Goal: Task Accomplishment & Management: Complete application form

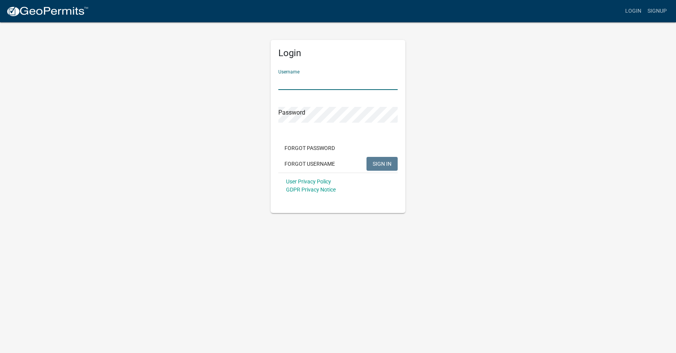
click at [327, 83] on input "Username" at bounding box center [337, 82] width 119 height 16
type input "[EMAIL_ADDRESS][DOMAIN_NAME]"
click at [366, 157] on button "SIGN IN" at bounding box center [381, 164] width 31 height 14
click at [388, 160] on button "SIGN IN" at bounding box center [381, 164] width 31 height 14
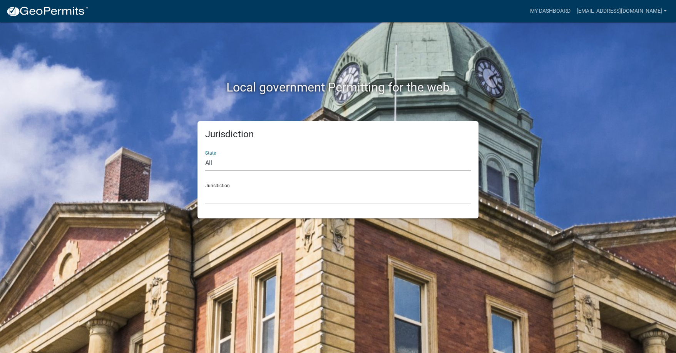
click at [210, 162] on select "All [US_STATE] [US_STATE] [US_STATE] [US_STATE] [US_STATE] [US_STATE] [US_STATE…" at bounding box center [337, 163] width 265 height 16
click at [212, 151] on div "State All [US_STATE] [US_STATE] [US_STATE] [US_STATE] [US_STATE] [US_STATE] [US…" at bounding box center [337, 158] width 265 height 27
click at [211, 163] on select "All [US_STATE] [US_STATE] [US_STATE] [US_STATE] [US_STATE] [US_STATE] [US_STATE…" at bounding box center [337, 163] width 265 height 16
select select "[US_STATE]"
click at [205, 155] on select "All [US_STATE] [US_STATE] [US_STATE] [US_STATE] [US_STATE] [US_STATE] [US_STATE…" at bounding box center [337, 163] width 265 height 16
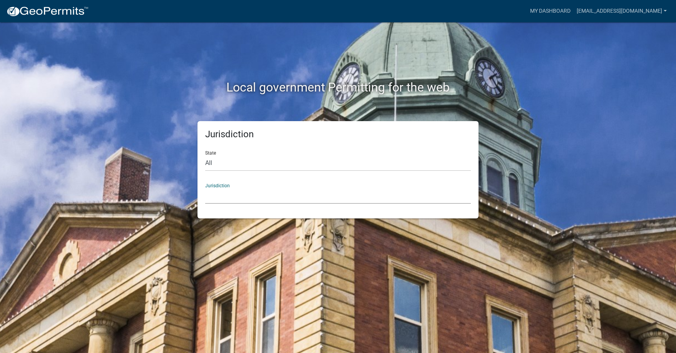
click at [226, 197] on select "[GEOGRAPHIC_DATA], [US_STATE][PERSON_NAME][GEOGRAPHIC_DATA], [US_STATE][PERSON_…" at bounding box center [337, 196] width 265 height 16
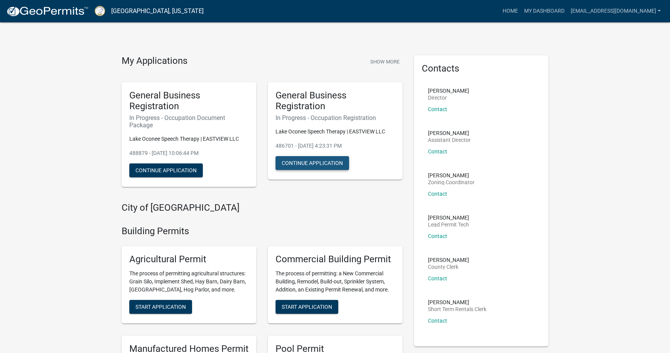
click at [283, 160] on button "Continue Application" at bounding box center [311, 163] width 73 height 14
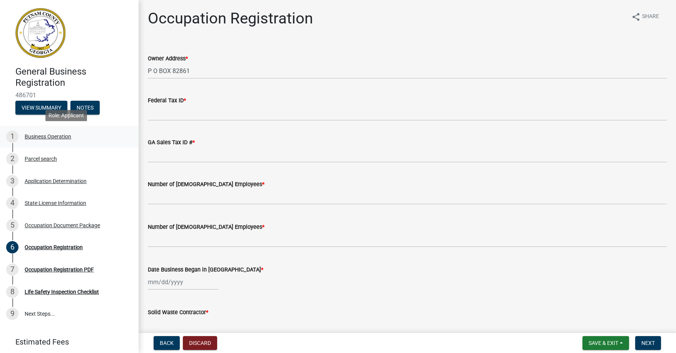
click at [42, 136] on div "Business Operation" at bounding box center [48, 136] width 47 height 5
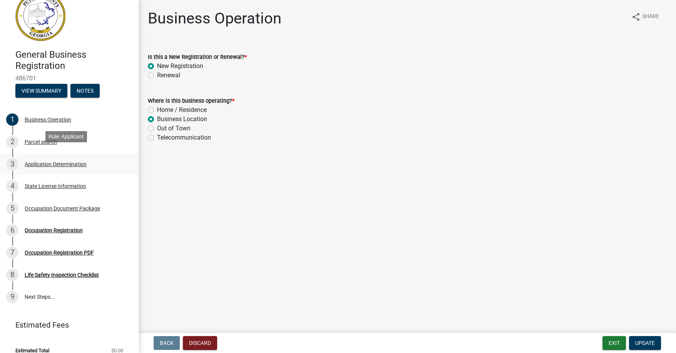
scroll to position [26, 0]
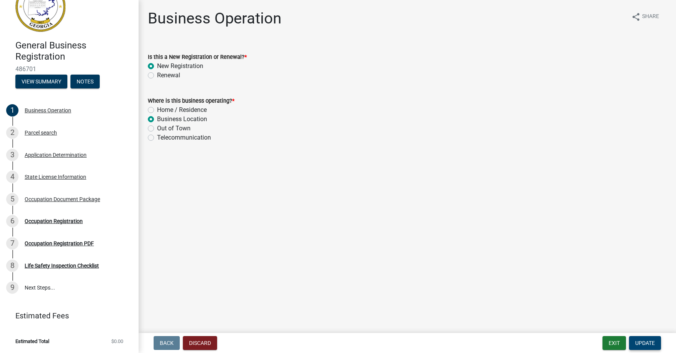
click at [638, 342] on span "Update" at bounding box center [645, 343] width 20 height 6
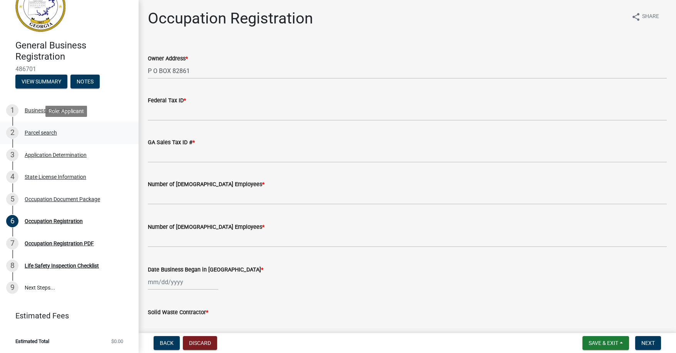
click at [44, 132] on div "Parcel search" at bounding box center [41, 132] width 32 height 5
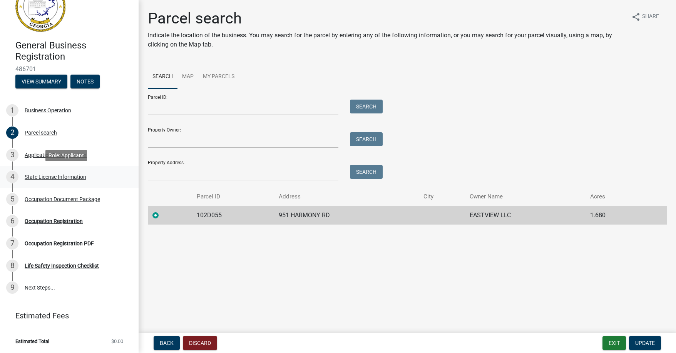
click at [47, 173] on div "4 State License Information" at bounding box center [66, 177] width 120 height 12
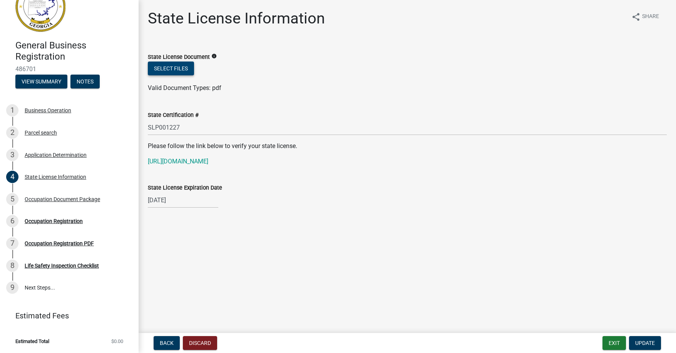
click at [169, 67] on button "Select files" at bounding box center [171, 69] width 46 height 14
click at [181, 64] on button "Select files" at bounding box center [171, 69] width 46 height 14
click at [174, 65] on button "Select files" at bounding box center [171, 69] width 46 height 14
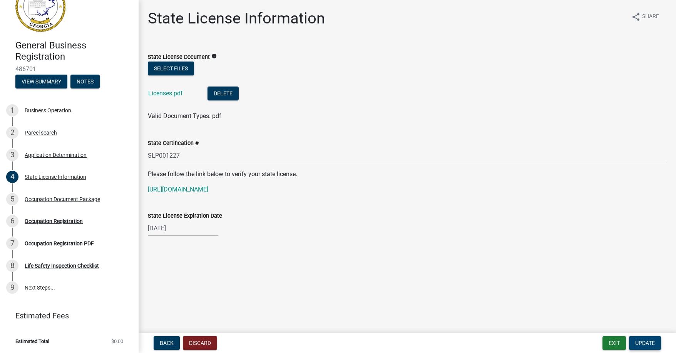
click at [639, 342] on span "Update" at bounding box center [645, 343] width 20 height 6
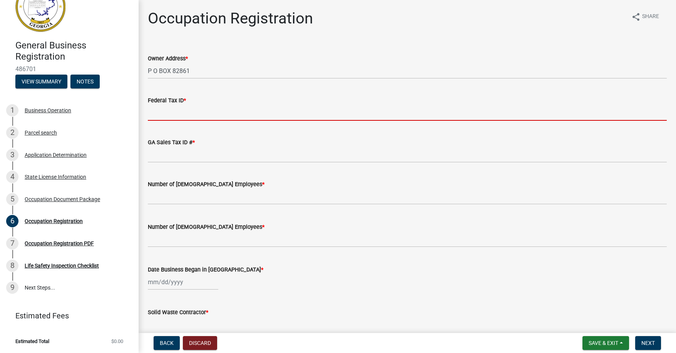
click at [172, 112] on input "Federal Tax ID *" at bounding box center [407, 113] width 519 height 16
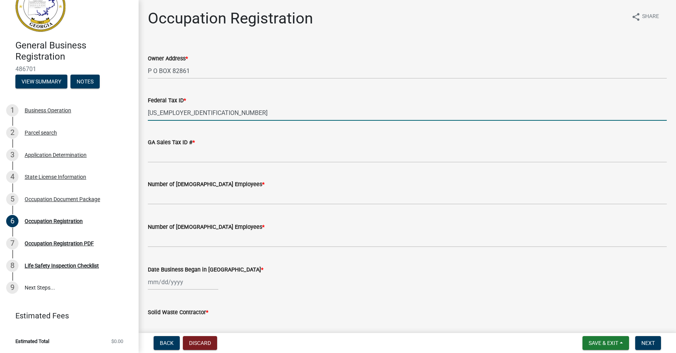
type input "[US_EMPLOYER_IDENTIFICATION_NUMBER]"
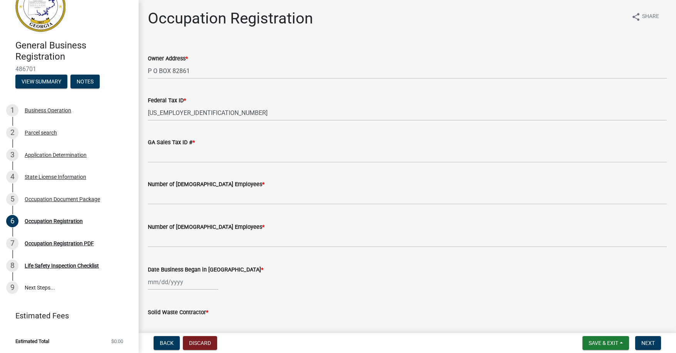
click at [193, 141] on span "*" at bounding box center [193, 142] width 2 height 7
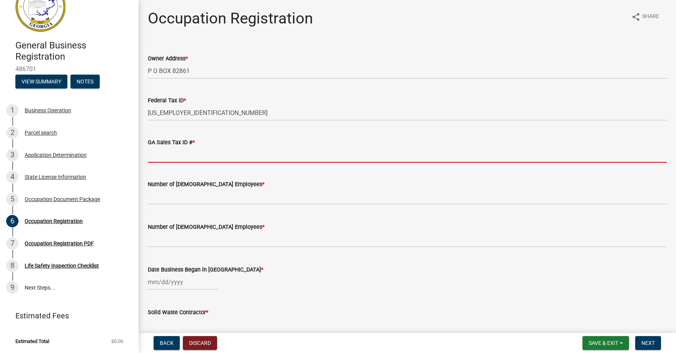
click at [193, 147] on input "GA Sales Tax ID # *" at bounding box center [407, 155] width 519 height 16
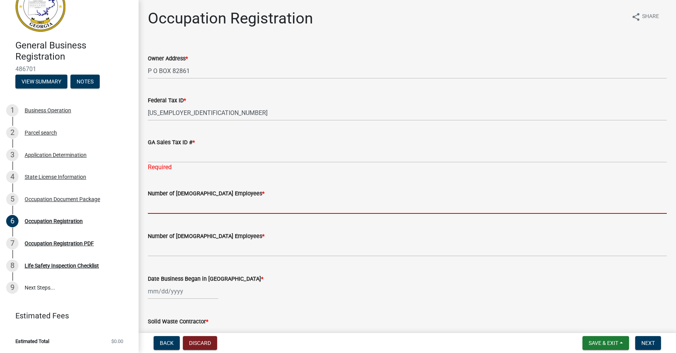
click at [169, 194] on form "Number of [DEMOGRAPHIC_DATA] Employees *" at bounding box center [407, 201] width 519 height 25
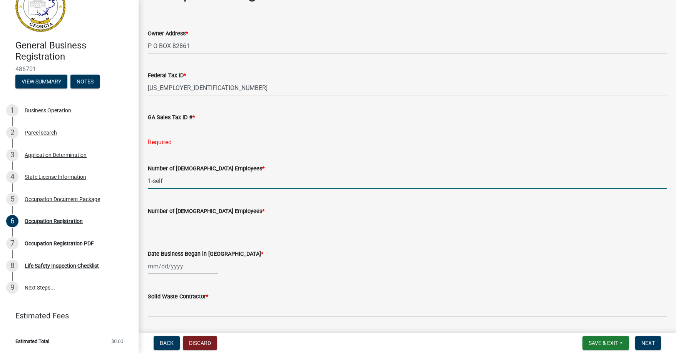
scroll to position [38, 0]
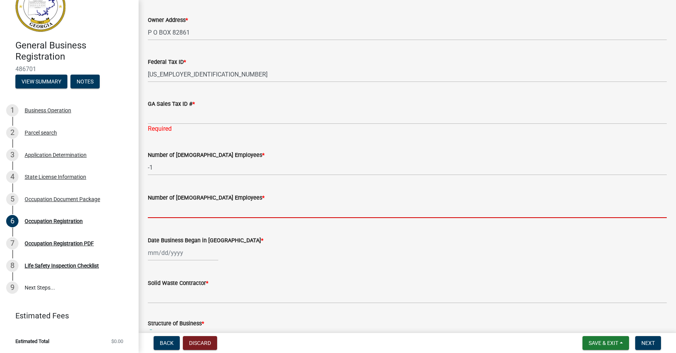
click at [168, 210] on input "text" at bounding box center [407, 210] width 519 height 16
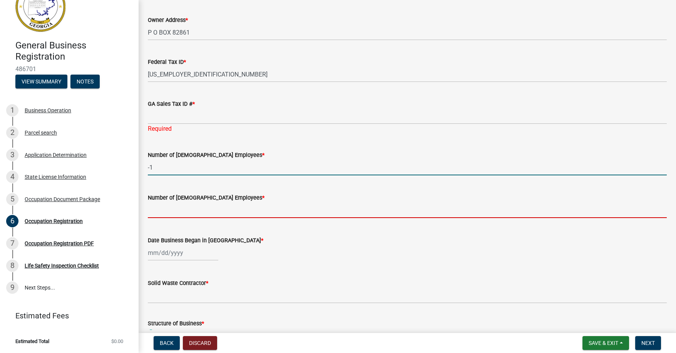
click at [160, 167] on input "-1" at bounding box center [407, 168] width 519 height 16
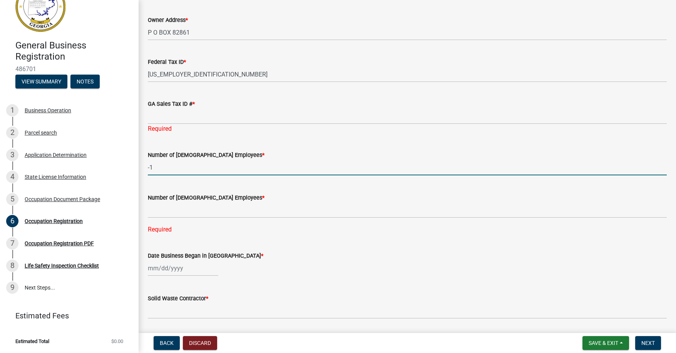
type input "-"
type input "0"
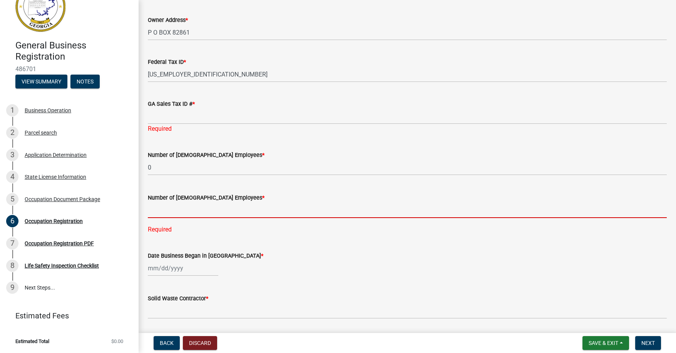
click at [154, 212] on input "text" at bounding box center [407, 210] width 519 height 16
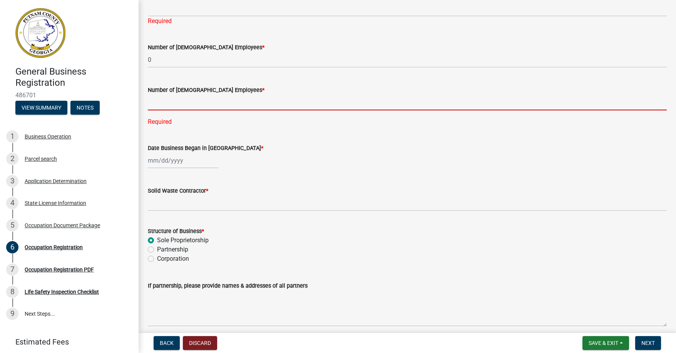
scroll to position [154, 0]
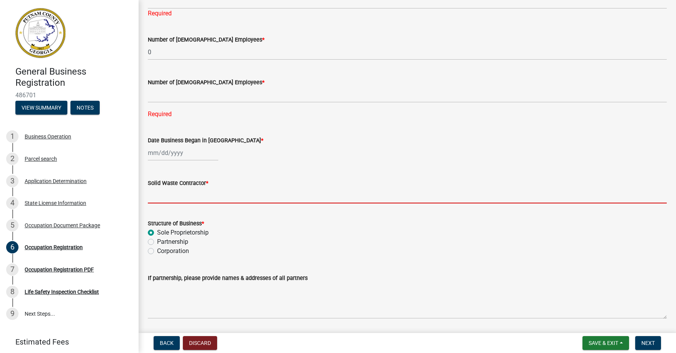
click at [169, 197] on input "Solid Waste Contractor *" at bounding box center [407, 196] width 519 height 16
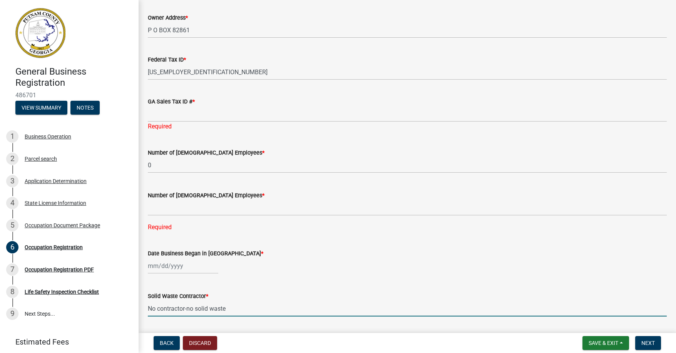
scroll to position [38, 0]
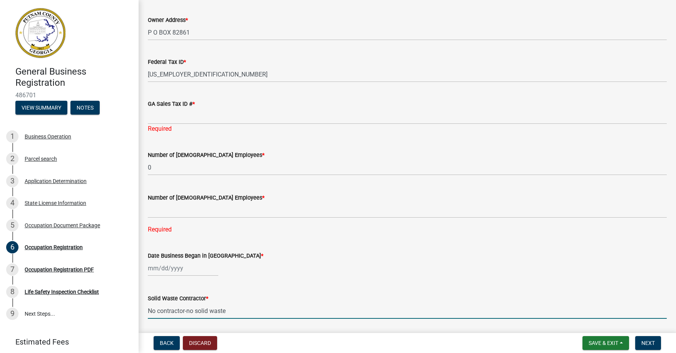
type input "No contractor-no solid waste"
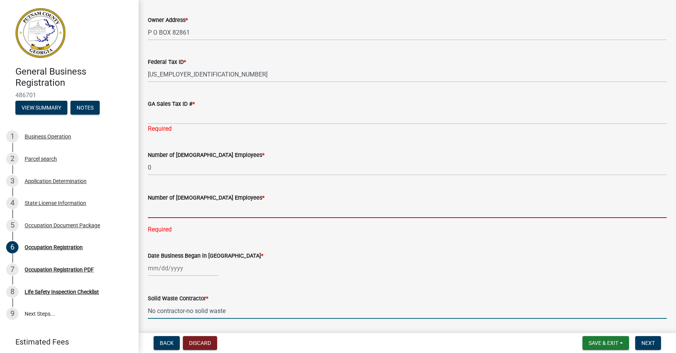
click at [187, 214] on input "text" at bounding box center [407, 210] width 519 height 16
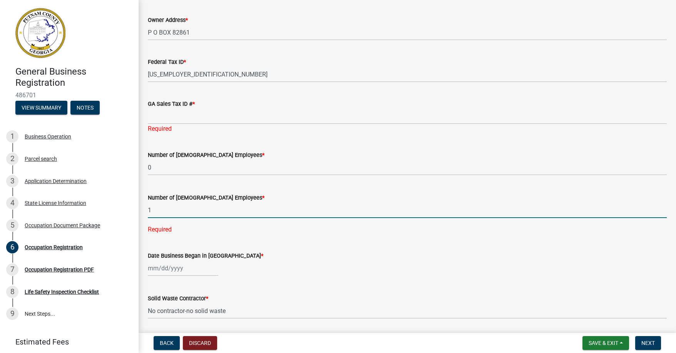
type input "1"
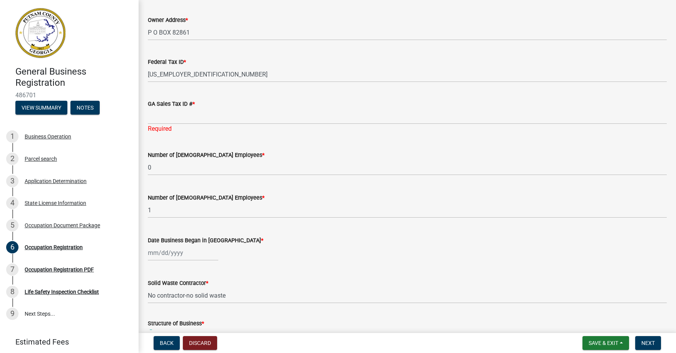
click at [194, 102] on span "*" at bounding box center [193, 104] width 2 height 7
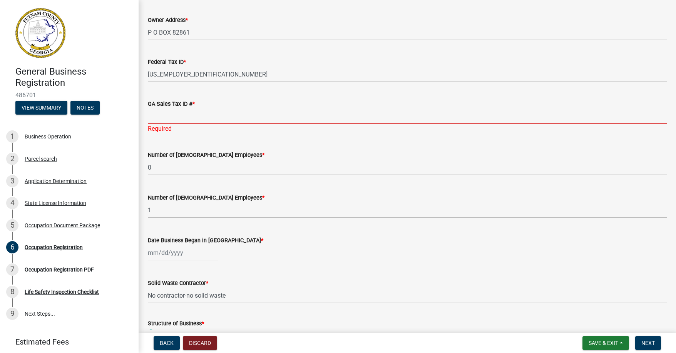
click at [194, 108] on input "GA Sales Tax ID # *" at bounding box center [407, 116] width 519 height 16
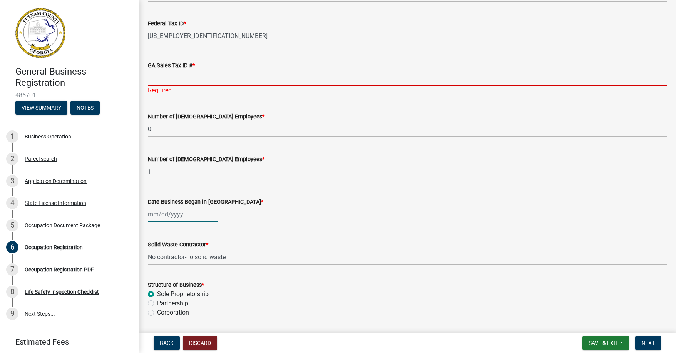
click at [184, 216] on div at bounding box center [183, 215] width 70 height 16
select select "10"
select select "2025"
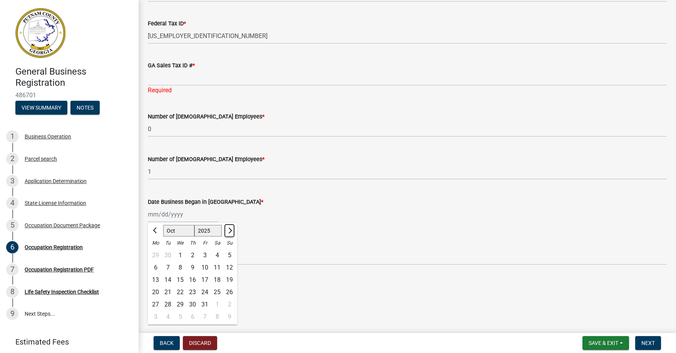
click at [228, 229] on span "Next month" at bounding box center [229, 231] width 6 height 6
select select "11"
click at [165, 268] on div "4" at bounding box center [168, 268] width 12 height 12
type input "[DATE]"
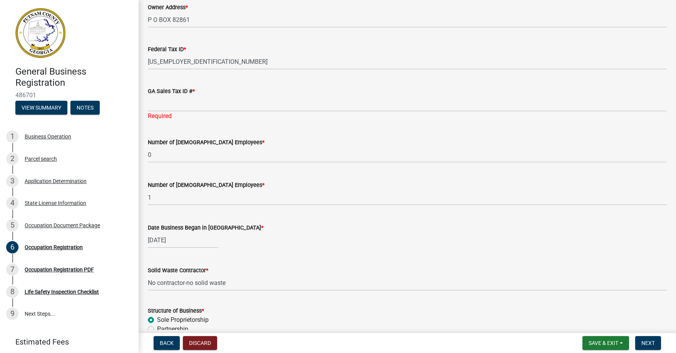
scroll to position [38, 0]
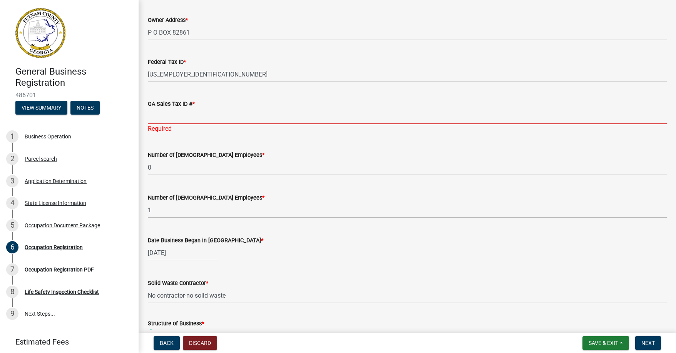
click at [165, 116] on input "GA Sales Tax ID # *" at bounding box center [407, 116] width 519 height 16
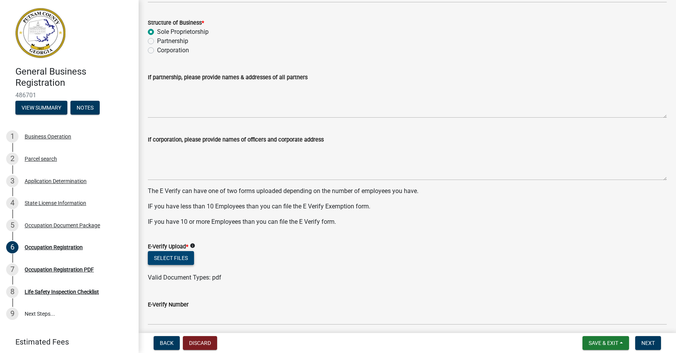
scroll to position [346, 0]
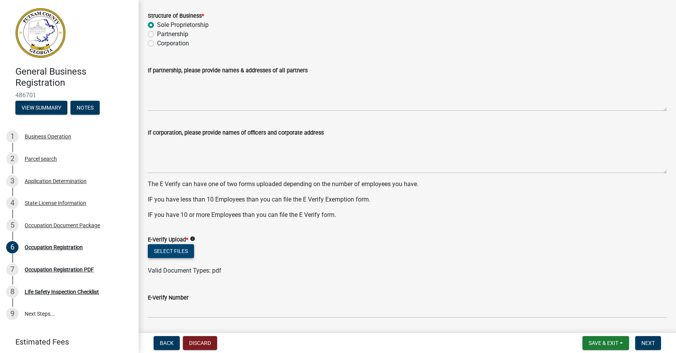
type input "n/a"
click at [170, 249] on button "Select files" at bounding box center [171, 251] width 46 height 14
click at [162, 248] on button "Select files" at bounding box center [171, 251] width 46 height 14
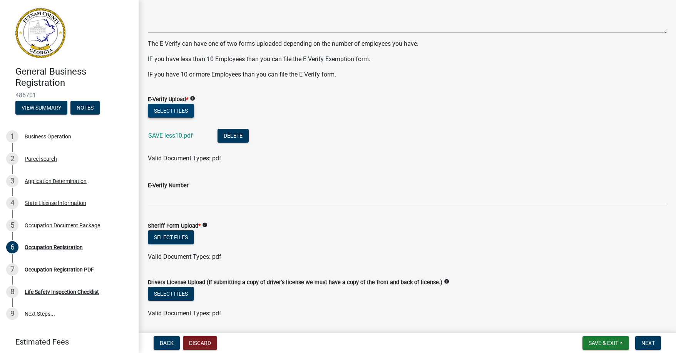
scroll to position [491, 0]
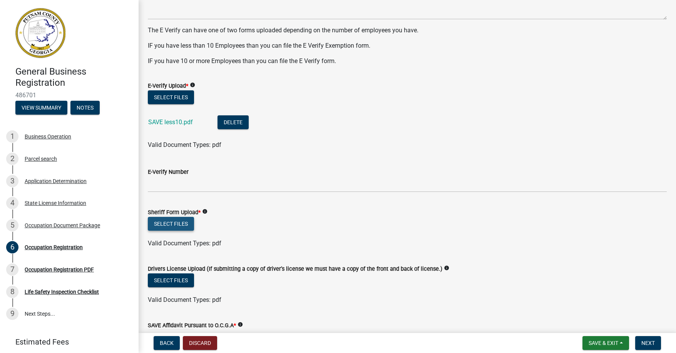
click at [164, 221] on button "Select files" at bounding box center [171, 224] width 46 height 14
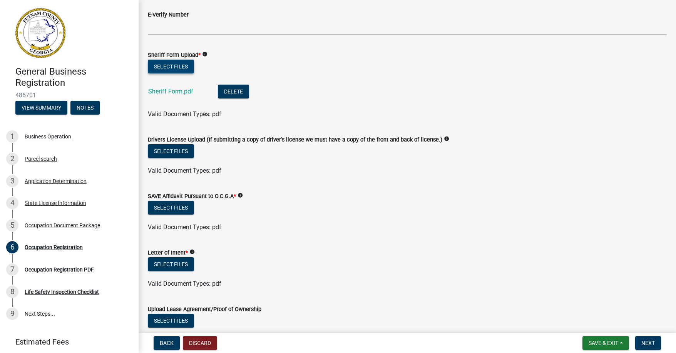
scroll to position [606, 0]
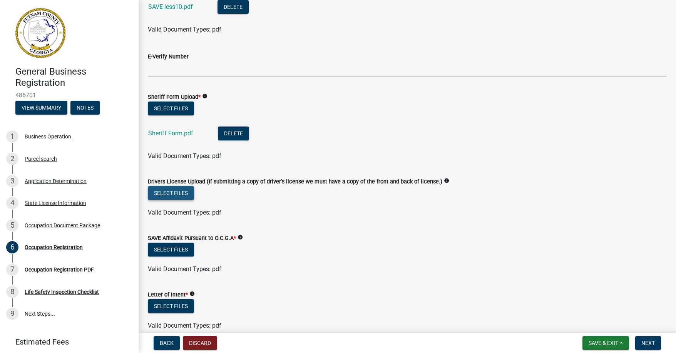
click at [175, 190] on button "Select files" at bounding box center [171, 193] width 46 height 14
drag, startPoint x: 168, startPoint y: 195, endPoint x: 310, endPoint y: 215, distance: 143.3
click at [310, 215] on div "Valid Document Types: pdf" at bounding box center [407, 212] width 530 height 9
click at [170, 190] on button "Select files" at bounding box center [171, 193] width 46 height 14
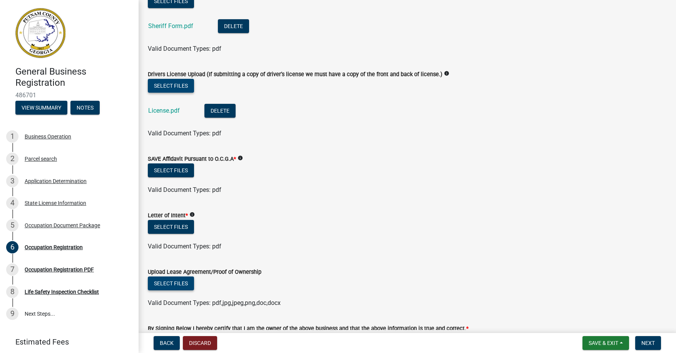
scroll to position [722, 0]
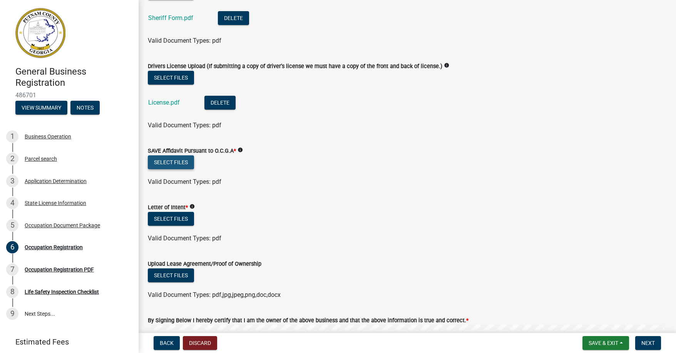
click at [164, 160] on button "Select files" at bounding box center [171, 162] width 46 height 14
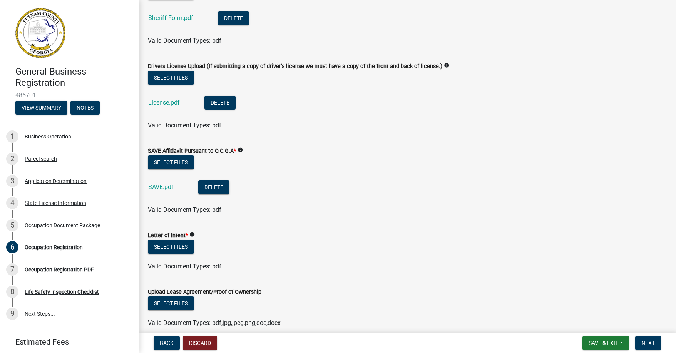
click at [191, 234] on icon "info" at bounding box center [191, 234] width 5 height 5
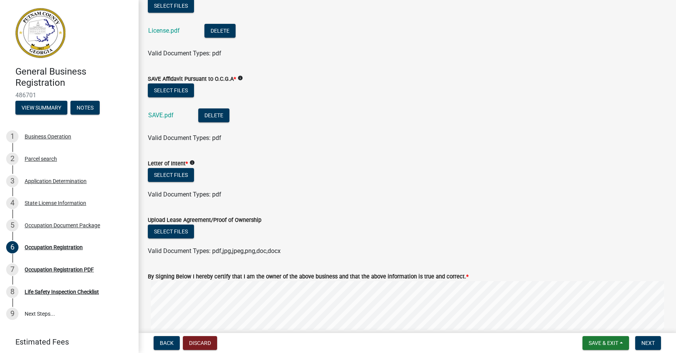
scroll to position [799, 0]
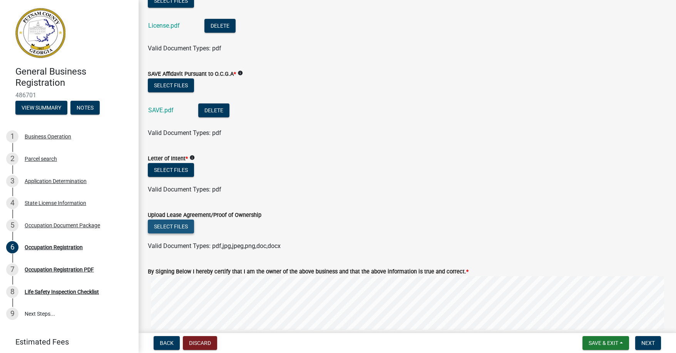
click at [170, 224] on button "Select files" at bounding box center [171, 227] width 46 height 14
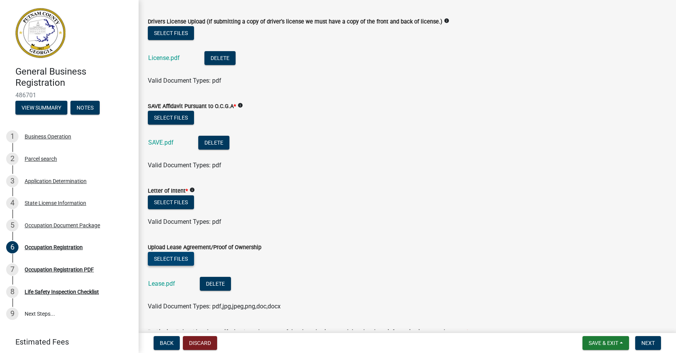
scroll to position [751, 0]
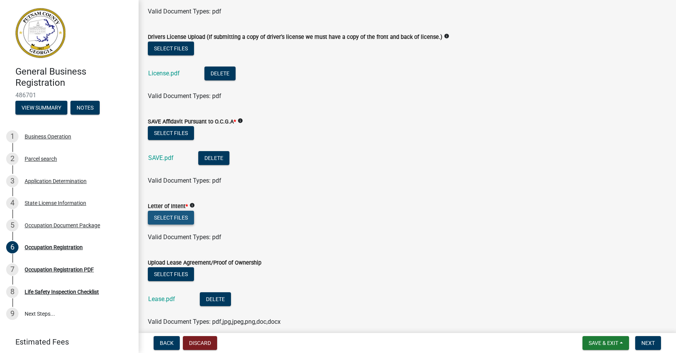
click at [177, 215] on button "Select files" at bounding box center [171, 218] width 46 height 14
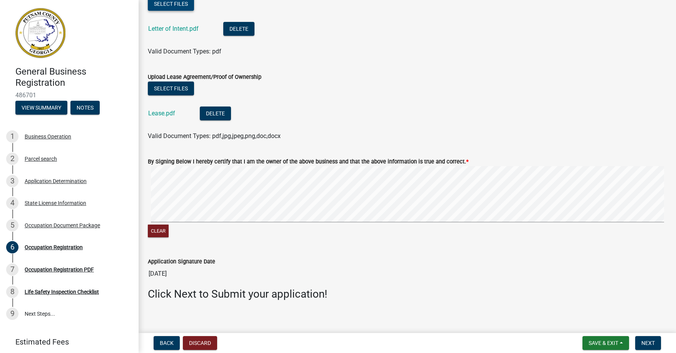
scroll to position [971, 0]
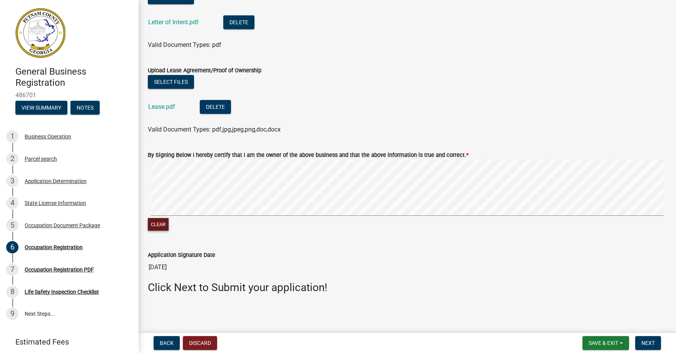
click at [155, 226] on button "Clear" at bounding box center [158, 224] width 21 height 13
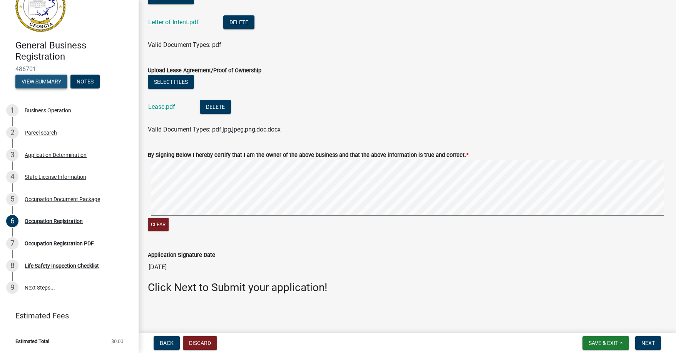
click at [25, 81] on button "View Summary" at bounding box center [41, 82] width 52 height 14
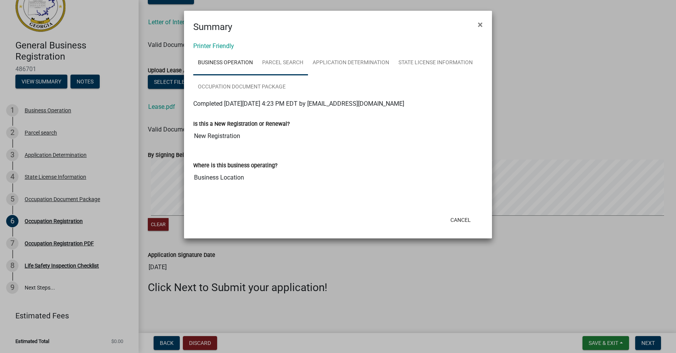
click at [273, 61] on link "Parcel search" at bounding box center [282, 63] width 50 height 25
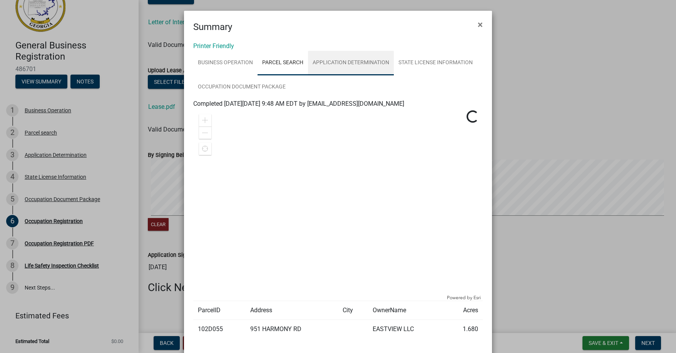
click at [331, 62] on link "Application Determination" at bounding box center [351, 63] width 86 height 25
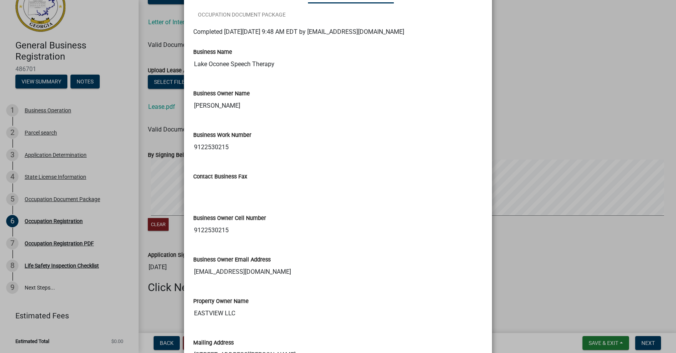
scroll to position [0, 0]
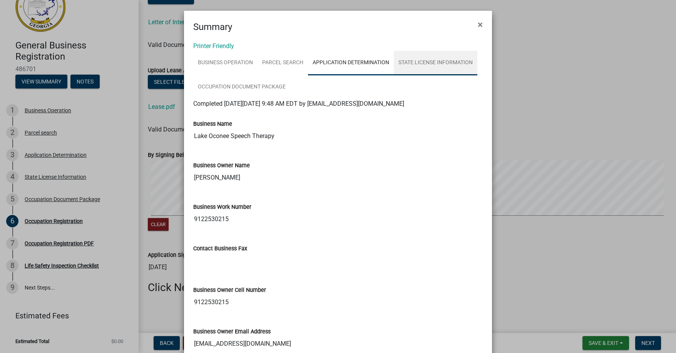
click at [409, 62] on link "State License Information" at bounding box center [435, 63] width 83 height 25
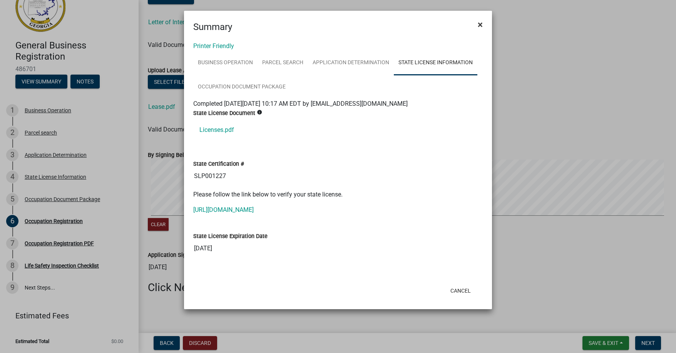
click at [482, 24] on button "×" at bounding box center [479, 25] width 17 height 22
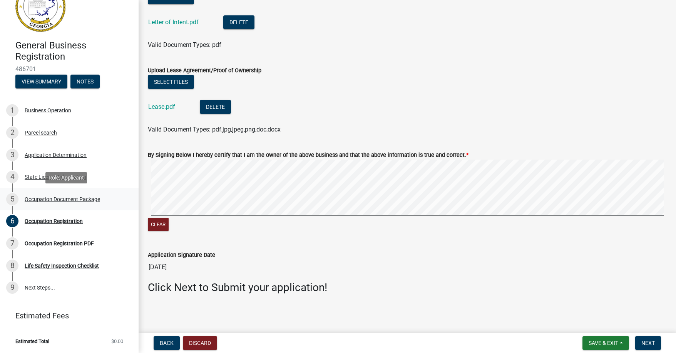
click at [59, 197] on div "Occupation Document Package" at bounding box center [62, 199] width 75 height 5
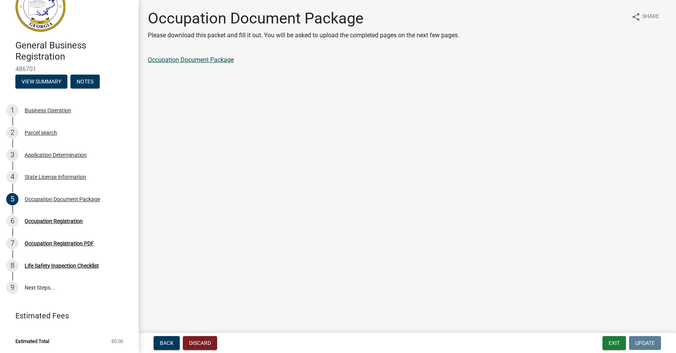
click at [180, 58] on link "Occupation Document Package" at bounding box center [191, 59] width 86 height 7
click at [42, 222] on div "Occupation Registration" at bounding box center [54, 221] width 58 height 5
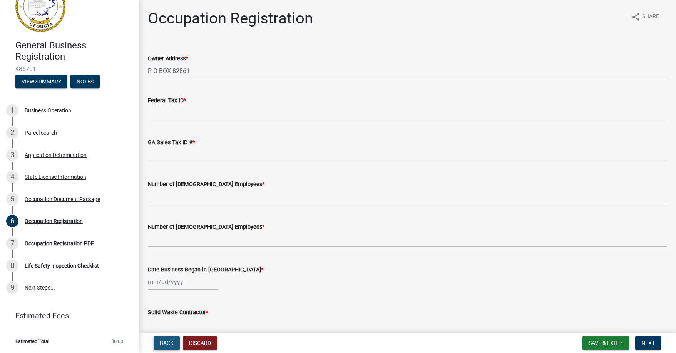
click at [168, 342] on span "Back" at bounding box center [167, 343] width 14 height 6
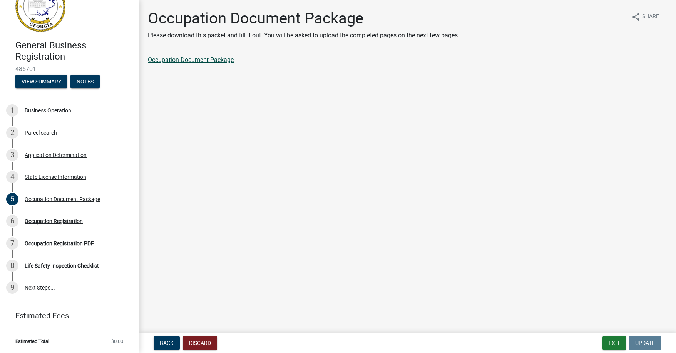
click at [186, 58] on link "Occupation Document Package" at bounding box center [191, 59] width 86 height 7
click at [70, 222] on div "Occupation Registration" at bounding box center [54, 221] width 58 height 5
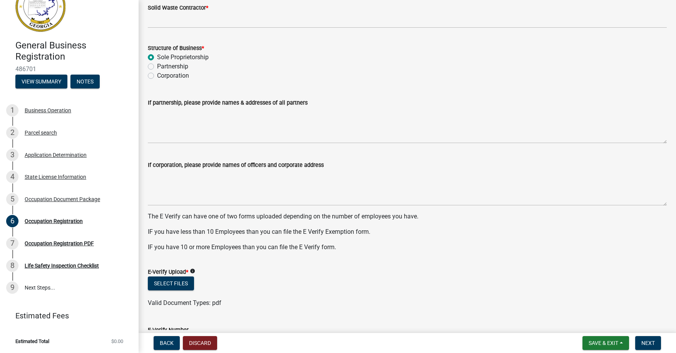
scroll to position [308, 0]
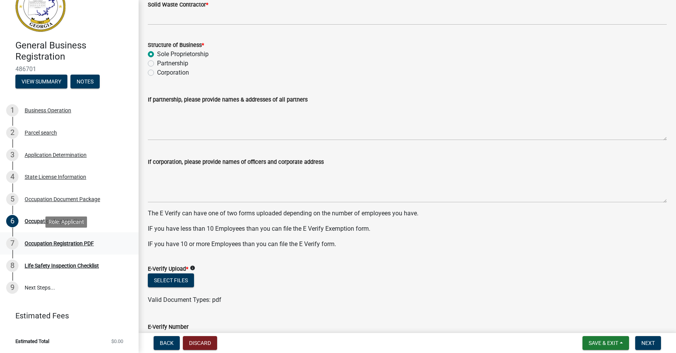
click at [77, 241] on div "Occupation Registration PDF" at bounding box center [59, 243] width 69 height 5
click at [77, 220] on div "Occupation Registration" at bounding box center [54, 221] width 58 height 5
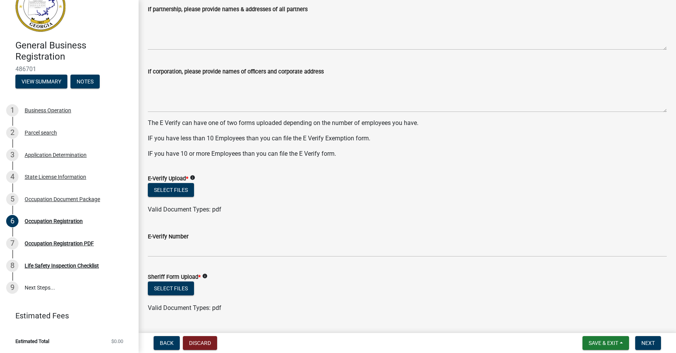
scroll to position [385, 0]
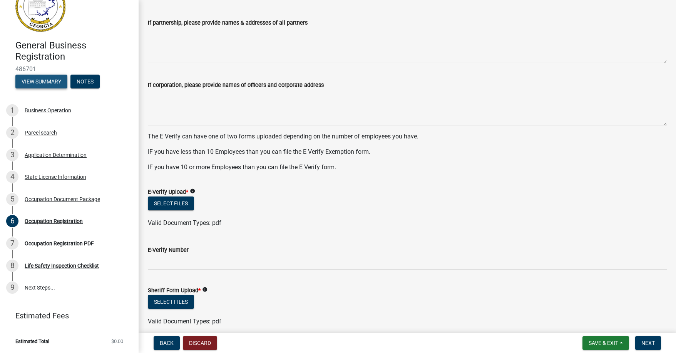
click at [34, 78] on button "View Summary" at bounding box center [41, 82] width 52 height 14
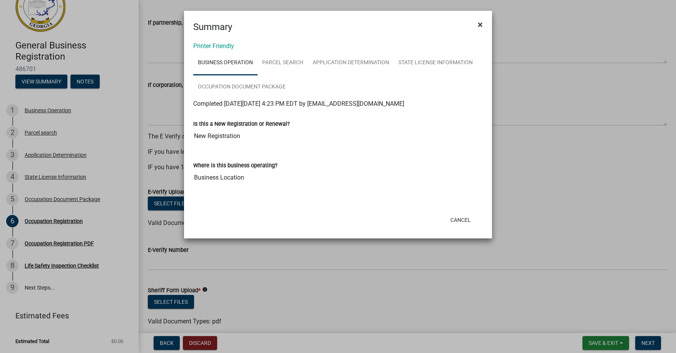
click at [478, 23] on span "×" at bounding box center [479, 24] width 5 height 11
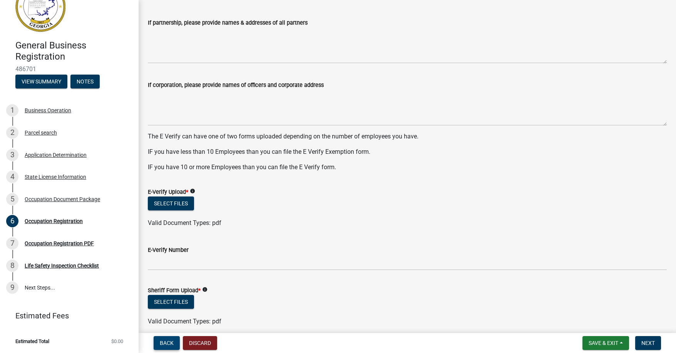
click at [159, 340] on button "Back" at bounding box center [166, 343] width 26 height 14
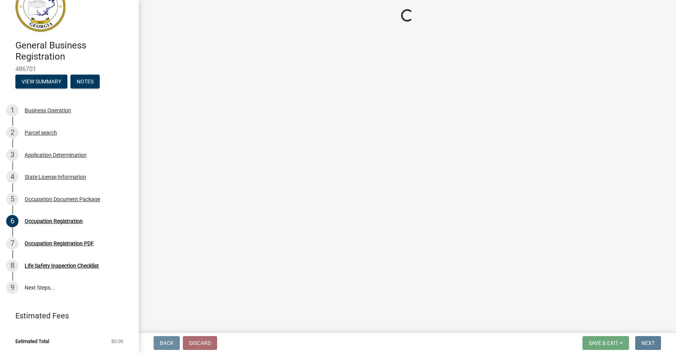
scroll to position [0, 0]
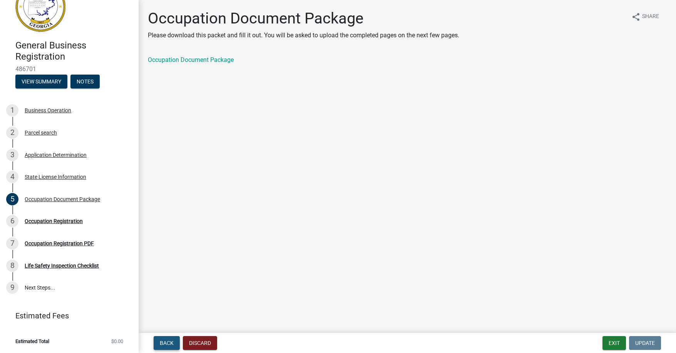
click at [168, 343] on span "Back" at bounding box center [167, 343] width 14 height 6
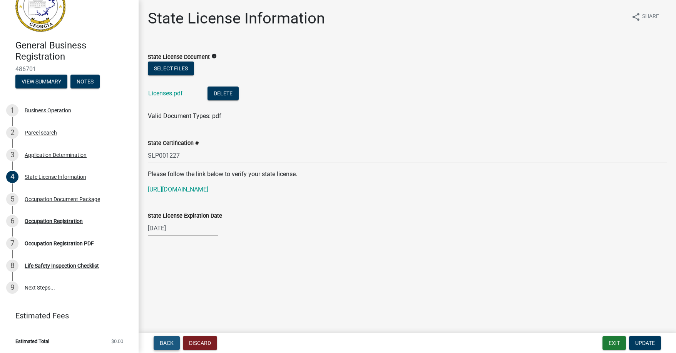
click at [160, 342] on span "Back" at bounding box center [167, 343] width 14 height 6
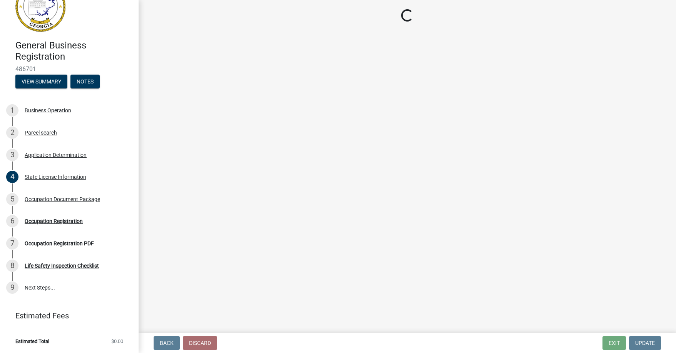
select select "GA"
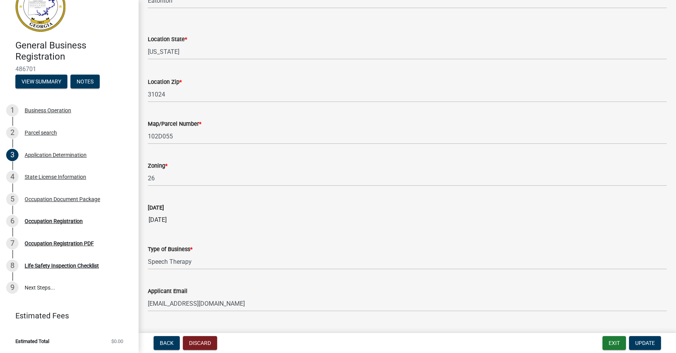
scroll to position [633, 0]
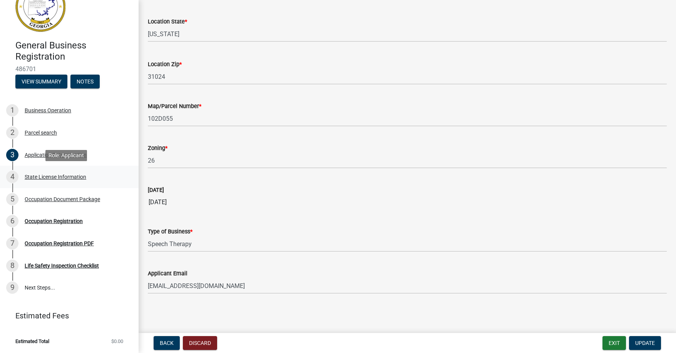
click at [38, 175] on div "State License Information" at bounding box center [56, 176] width 62 height 5
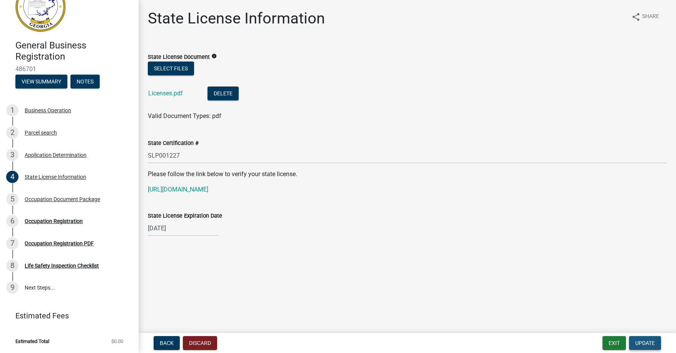
click at [647, 343] on span "Update" at bounding box center [645, 343] width 20 height 6
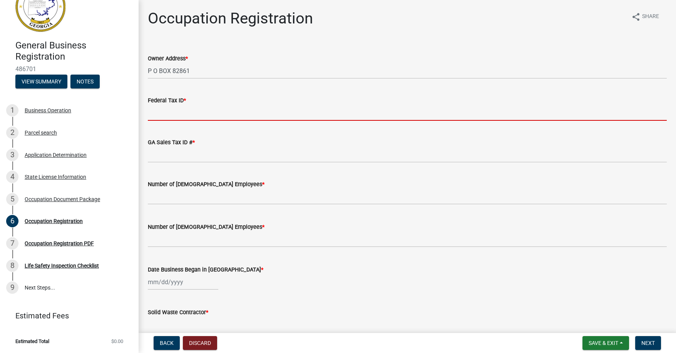
click at [178, 113] on input "Federal Tax ID *" at bounding box center [407, 113] width 519 height 16
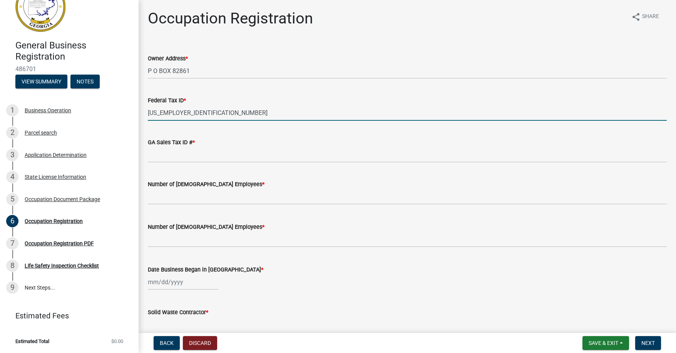
type input "[US_EMPLOYER_IDENTIFICATION_NUMBER]"
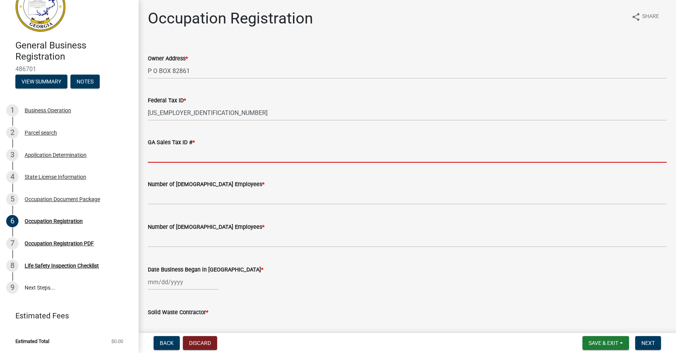
click at [159, 157] on input "GA Sales Tax ID # *" at bounding box center [407, 155] width 519 height 16
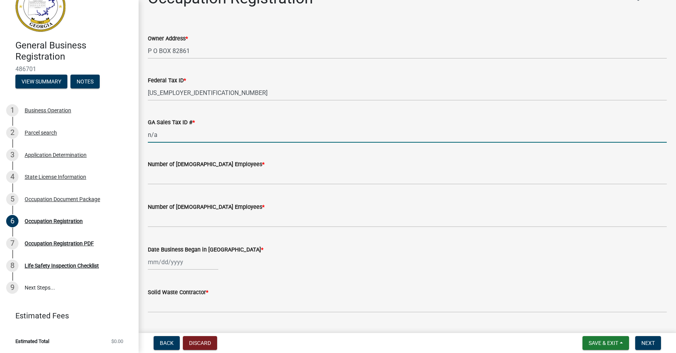
scroll to position [38, 0]
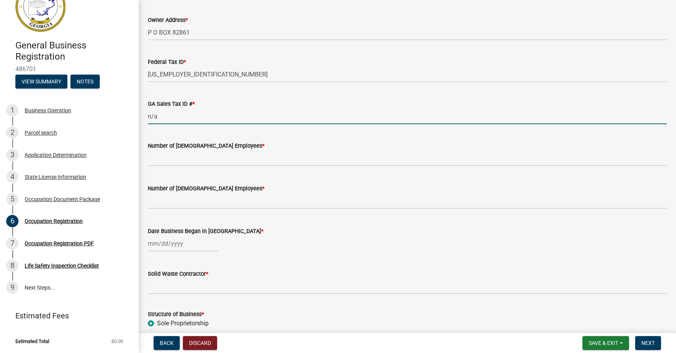
type input "n/a"
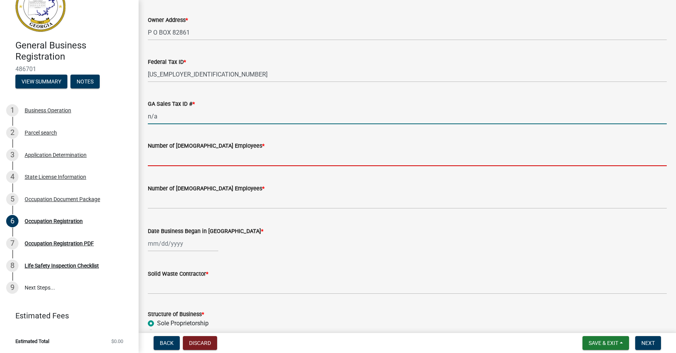
click at [162, 162] on input "text" at bounding box center [407, 158] width 519 height 16
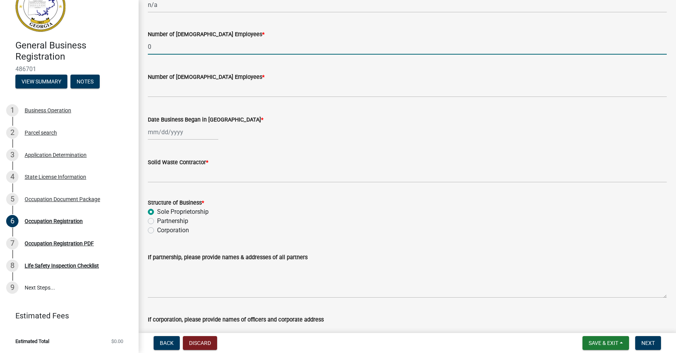
scroll to position [154, 0]
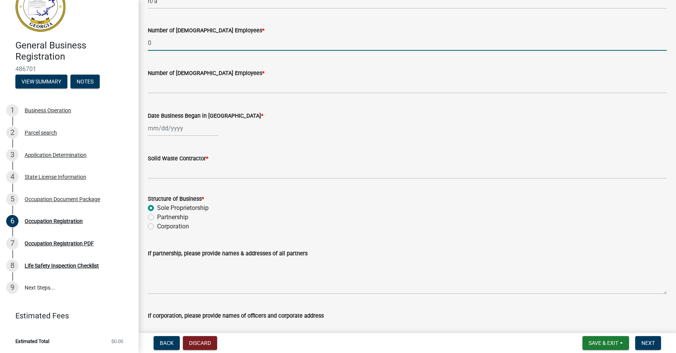
type input "0"
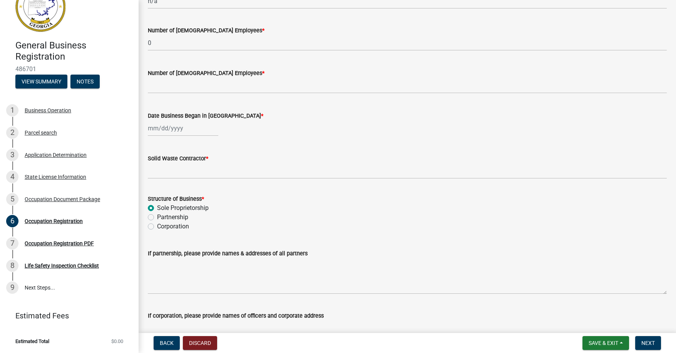
drag, startPoint x: 169, startPoint y: 73, endPoint x: 166, endPoint y: 83, distance: 9.6
click at [169, 77] on div "Number of [DEMOGRAPHIC_DATA] Employees *" at bounding box center [407, 72] width 519 height 9
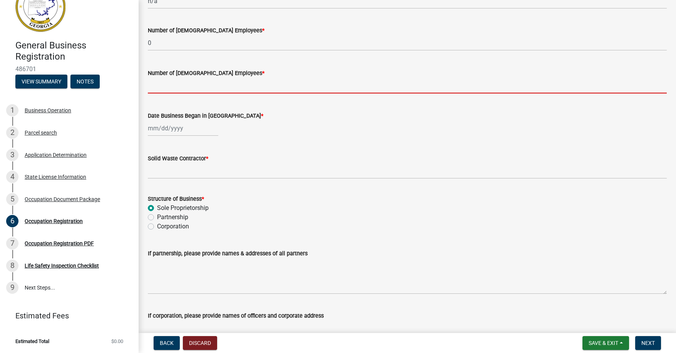
click at [166, 83] on input "text" at bounding box center [407, 86] width 519 height 16
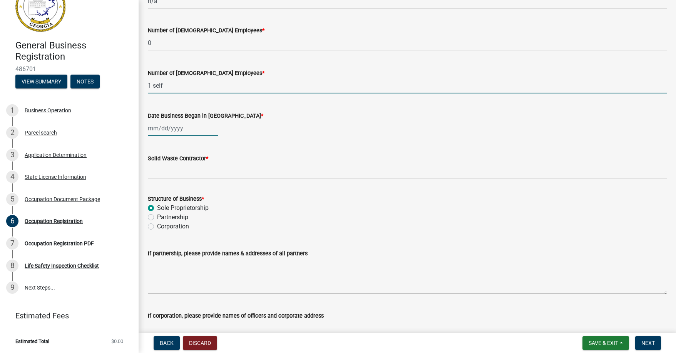
click at [175, 127] on div at bounding box center [183, 128] width 70 height 16
type input "1"
select select "10"
select select "2025"
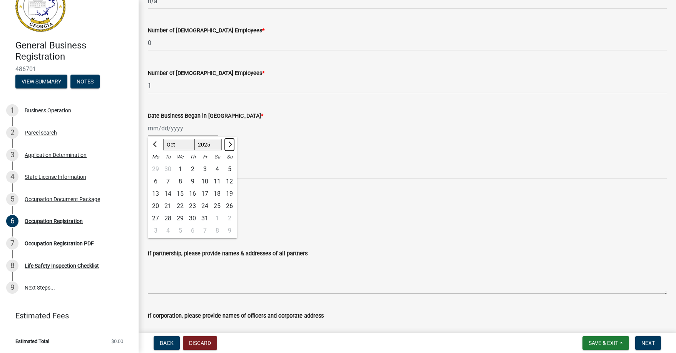
click at [230, 143] on span "Next month" at bounding box center [229, 145] width 6 height 6
select select "11"
click at [166, 219] on div "25" at bounding box center [168, 218] width 12 height 12
type input "[DATE]"
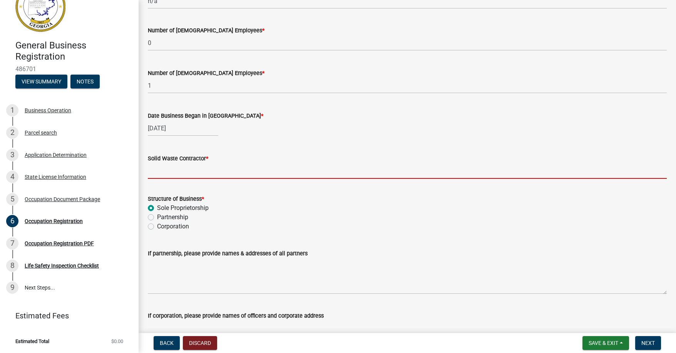
click at [168, 174] on input "Solid Waste Contractor *" at bounding box center [407, 171] width 519 height 16
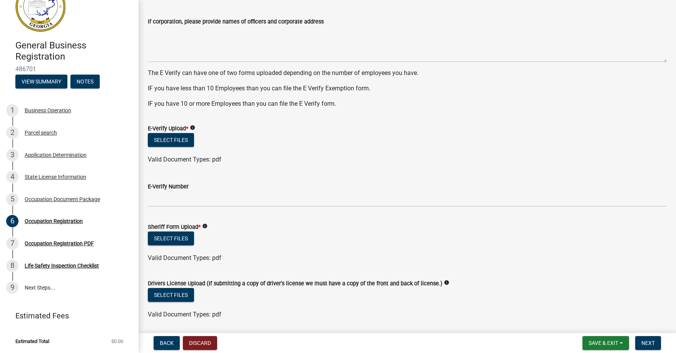
scroll to position [462, 0]
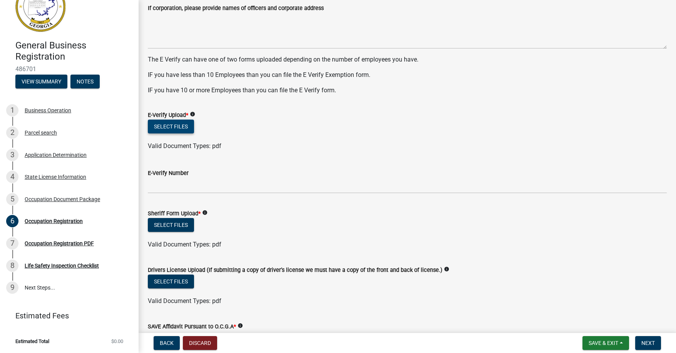
type input "non solid waste- dumpster used for paper"
click at [167, 125] on button "Select files" at bounding box center [171, 127] width 46 height 14
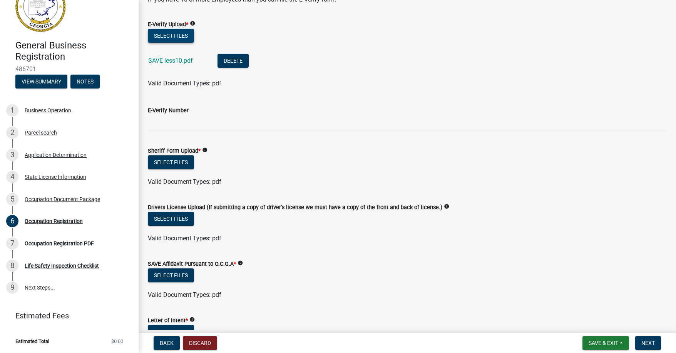
scroll to position [577, 0]
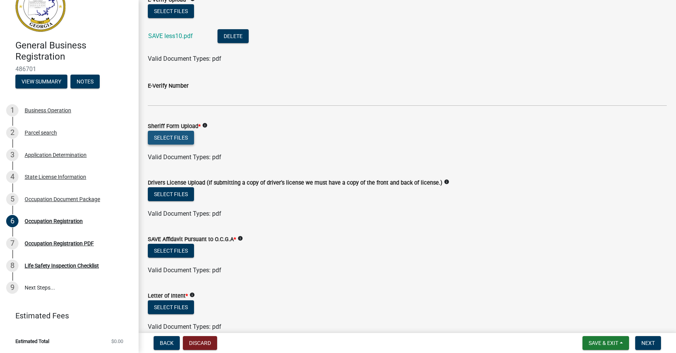
click at [163, 135] on button "Select files" at bounding box center [171, 138] width 46 height 14
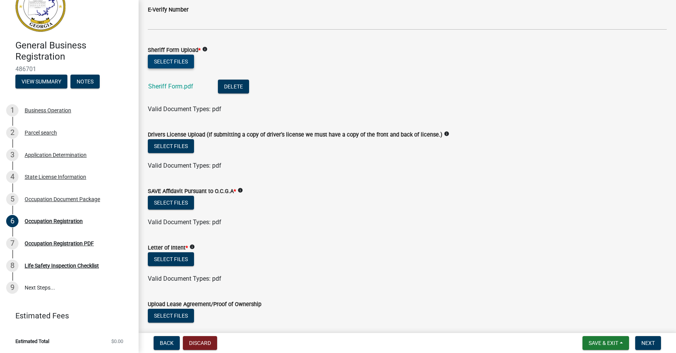
scroll to position [654, 0]
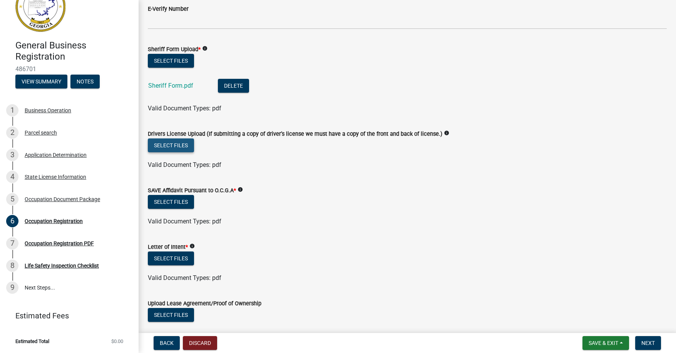
click at [168, 145] on button "Select files" at bounding box center [171, 145] width 46 height 14
click at [173, 144] on button "Select files" at bounding box center [171, 145] width 46 height 14
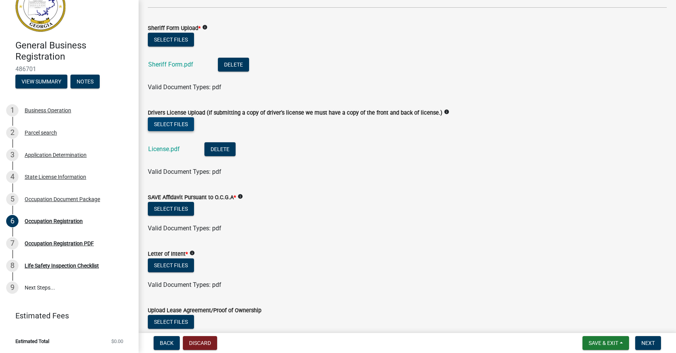
scroll to position [731, 0]
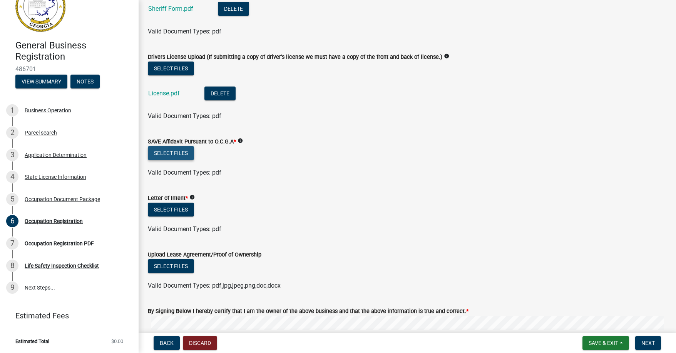
click at [158, 153] on button "Select files" at bounding box center [171, 153] width 46 height 14
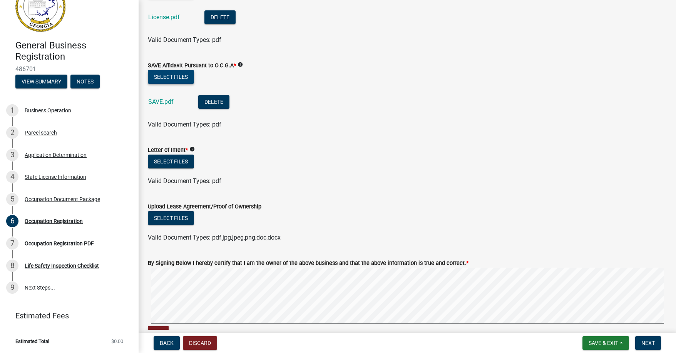
scroll to position [808, 0]
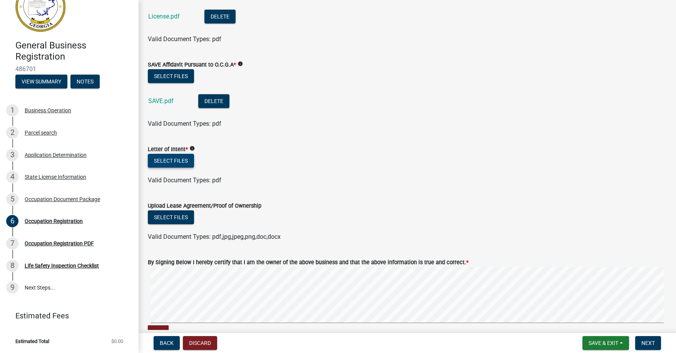
click at [157, 159] on button "Select files" at bounding box center [171, 161] width 46 height 14
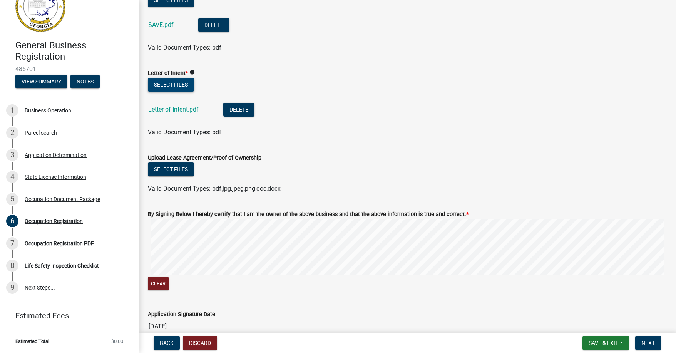
scroll to position [923, 0]
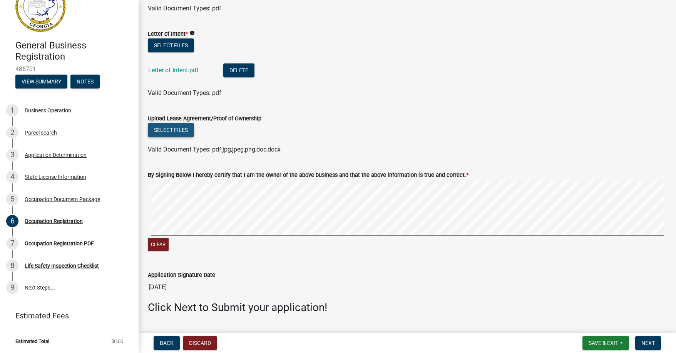
click at [169, 127] on button "Select files" at bounding box center [171, 130] width 46 height 14
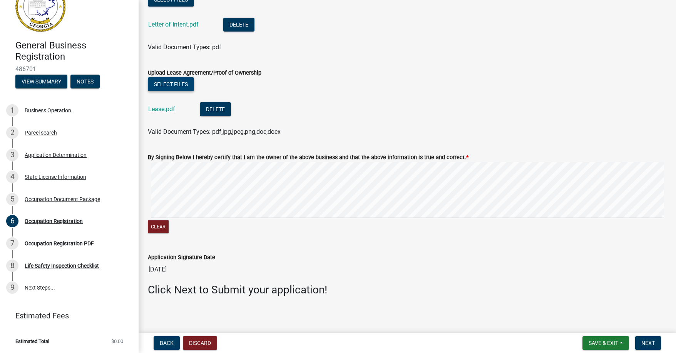
scroll to position [971, 0]
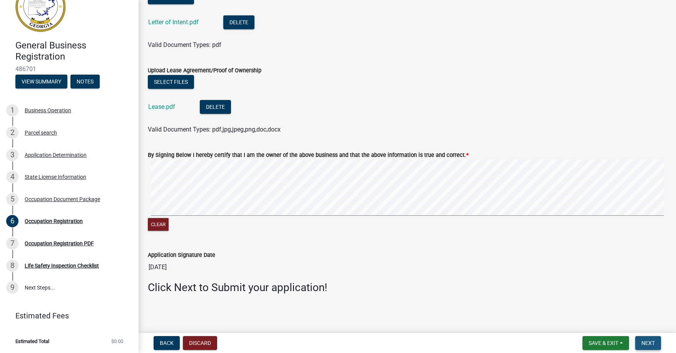
click at [642, 341] on span "Next" at bounding box center [647, 343] width 13 height 6
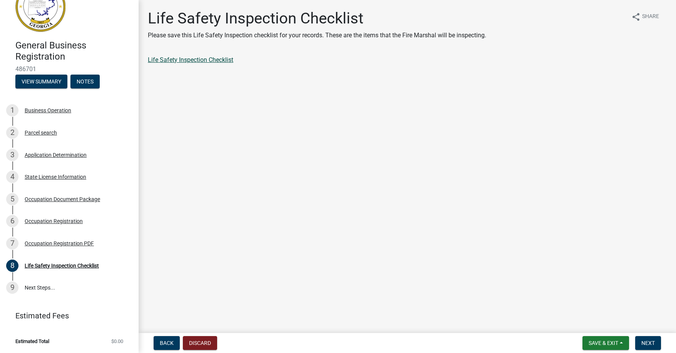
click at [194, 60] on link "Life Safety Inspection Checklist" at bounding box center [190, 59] width 85 height 7
click at [638, 339] on button "Next" at bounding box center [648, 343] width 26 height 14
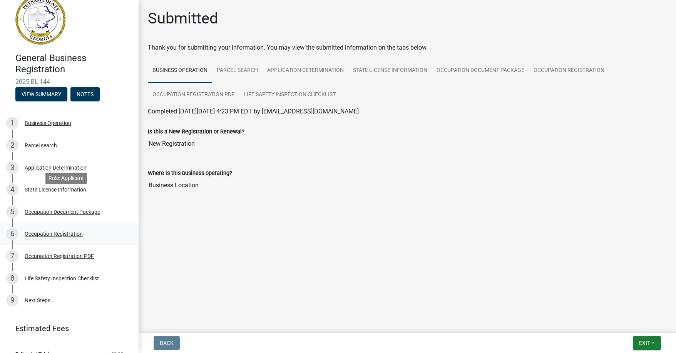
scroll to position [26, 0]
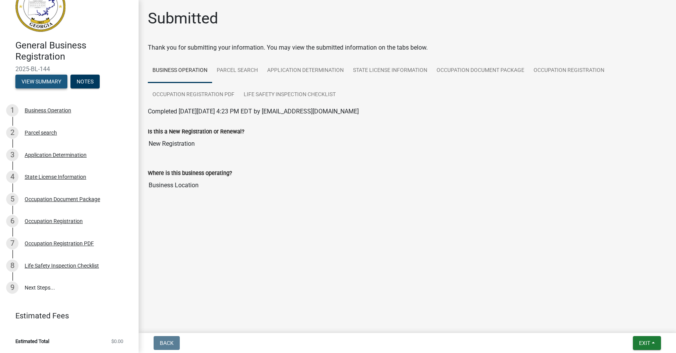
click at [47, 78] on button "View Summary" at bounding box center [41, 82] width 52 height 14
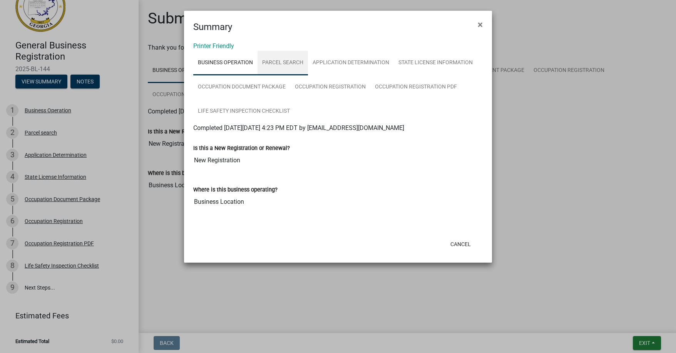
click at [280, 62] on link "Parcel search" at bounding box center [282, 63] width 50 height 25
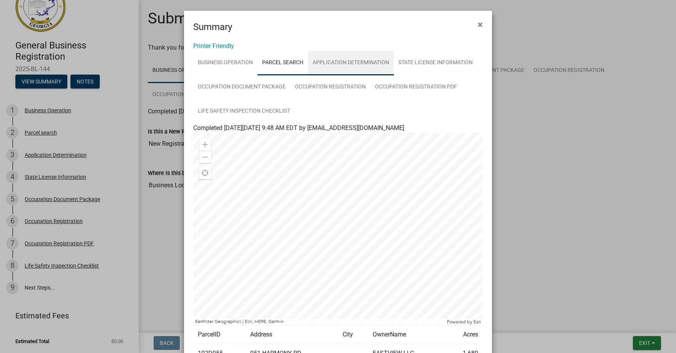
click at [340, 65] on link "Application Determination" at bounding box center [351, 63] width 86 height 25
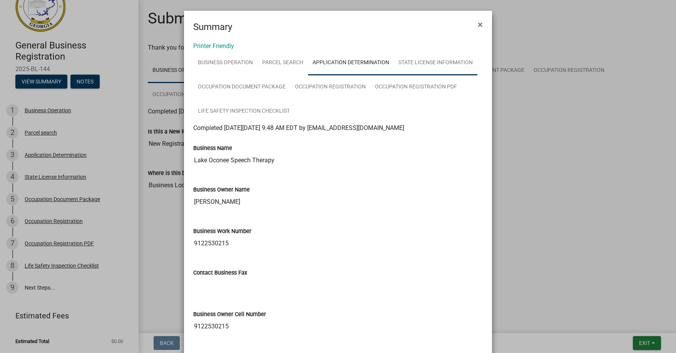
click at [423, 60] on link "State License Information" at bounding box center [435, 63] width 83 height 25
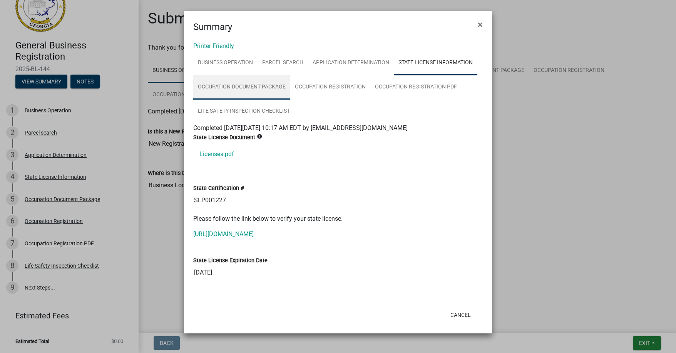
click at [226, 84] on link "Occupation Document Package" at bounding box center [241, 87] width 97 height 25
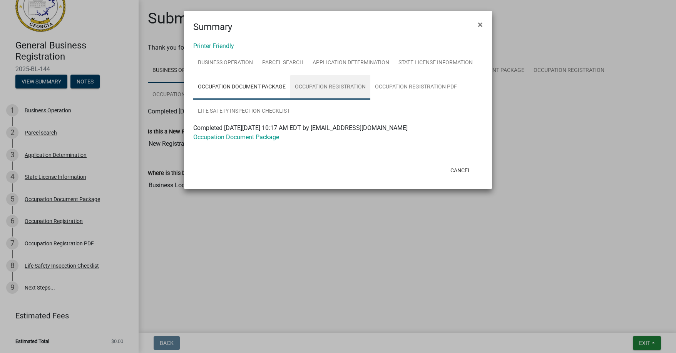
click at [306, 84] on link "Occupation Registration" at bounding box center [330, 87] width 80 height 25
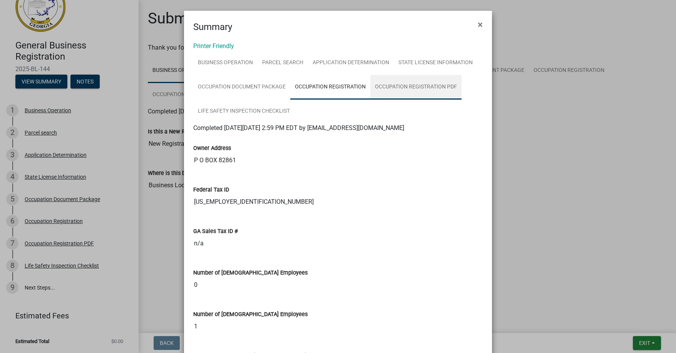
click at [399, 87] on link "Occupation Registration PDF" at bounding box center [415, 87] width 91 height 25
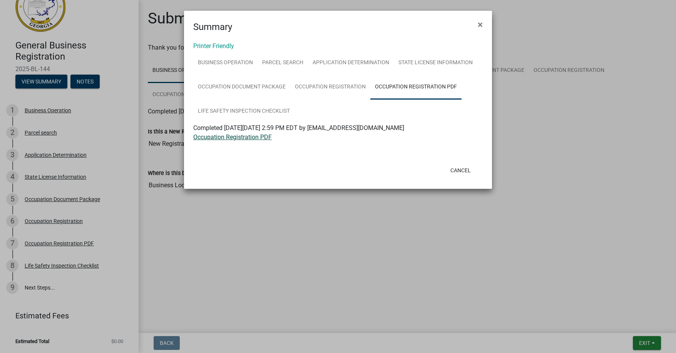
click at [232, 137] on link "Occupation Registration PDF" at bounding box center [232, 136] width 78 height 7
click at [481, 23] on span "×" at bounding box center [479, 24] width 5 height 11
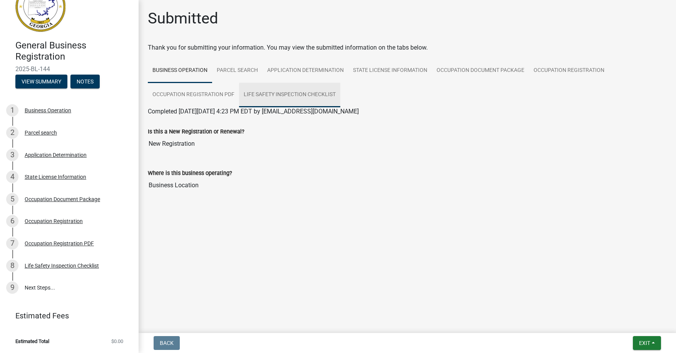
click at [263, 90] on link "Life Safety Inspection Checklist" at bounding box center [289, 95] width 101 height 25
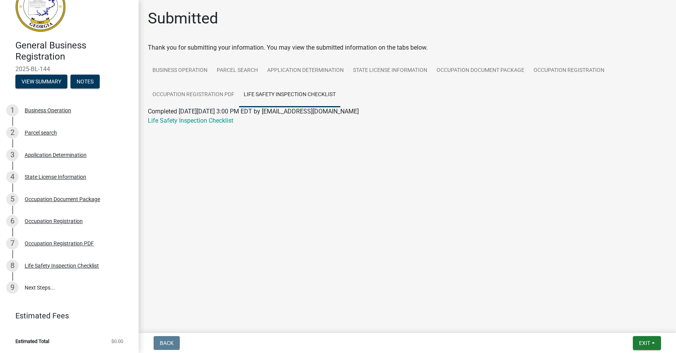
click at [390, 97] on ul "Business Operation Parcel search Application Determination State License Inform…" at bounding box center [407, 82] width 519 height 48
click at [642, 344] on span "Exit" at bounding box center [644, 343] width 11 height 6
click at [621, 324] on button "Save & Exit" at bounding box center [630, 323] width 62 height 18
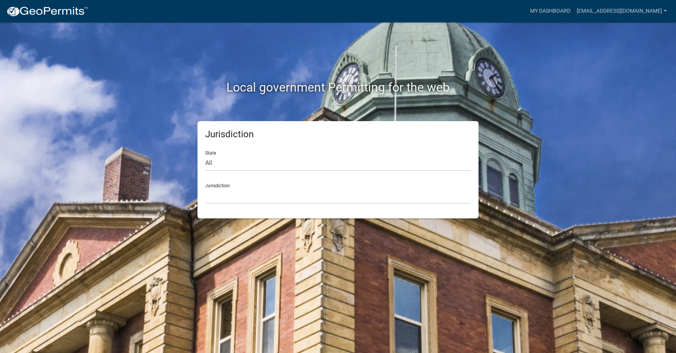
click at [208, 152] on div "State All [US_STATE] [US_STATE] [US_STATE] [US_STATE] [US_STATE] [US_STATE] [US…" at bounding box center [337, 158] width 265 height 27
click at [206, 164] on select "All [US_STATE] [US_STATE] [US_STATE] [US_STATE] [US_STATE] [US_STATE] [US_STATE…" at bounding box center [337, 163] width 265 height 16
select select "[US_STATE]"
click at [205, 155] on select "All [US_STATE] [US_STATE] [US_STATE] [US_STATE] [US_STATE] [US_STATE] [US_STATE…" at bounding box center [337, 163] width 265 height 16
click at [219, 189] on select "[GEOGRAPHIC_DATA], [US_STATE][PERSON_NAME][GEOGRAPHIC_DATA], [US_STATE][PERSON_…" at bounding box center [337, 196] width 265 height 16
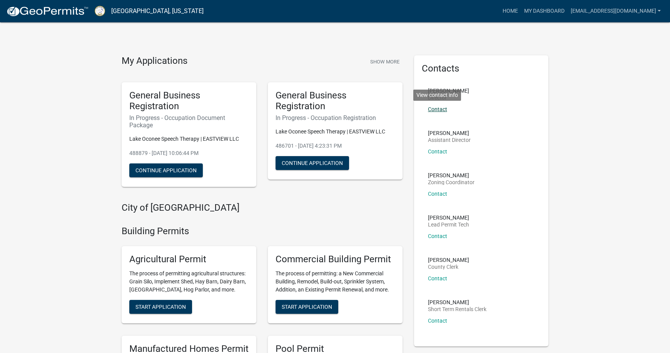
click at [435, 109] on link "Contact" at bounding box center [437, 109] width 19 height 6
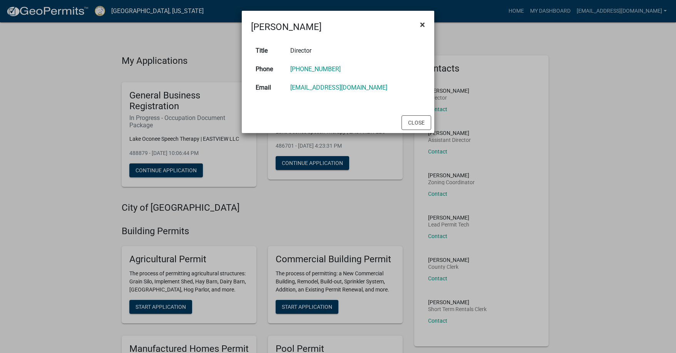
drag, startPoint x: 420, startPoint y: 25, endPoint x: 416, endPoint y: 23, distance: 4.2
click at [420, 25] on span "×" at bounding box center [422, 24] width 5 height 11
